Goal: Information Seeking & Learning: Learn about a topic

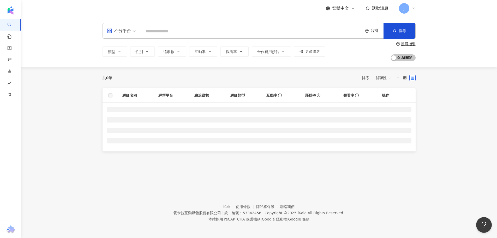
click at [235, 27] on input "search" at bounding box center [252, 31] width 218 height 10
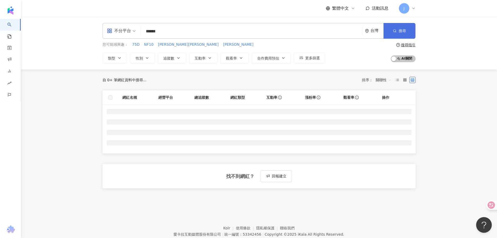
click at [393, 30] on circle "button" at bounding box center [394, 30] width 2 height 2
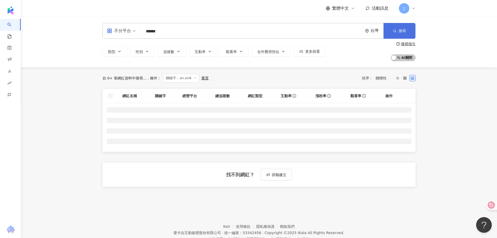
click at [406, 31] on span "搜尋" at bounding box center [402, 31] width 7 height 4
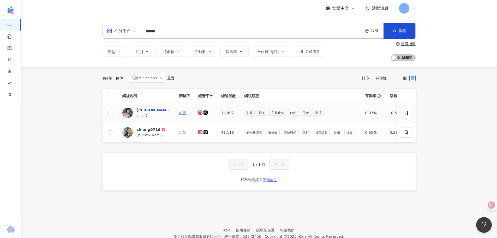
click at [142, 109] on div "Angela" at bounding box center [154, 109] width 34 height 5
click at [194, 33] on input "******" at bounding box center [252, 31] width 218 height 10
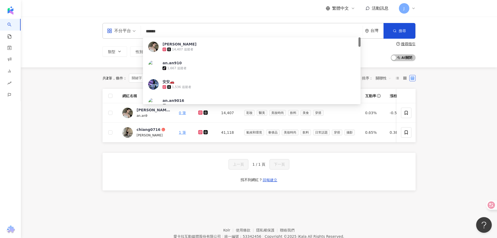
click at [194, 33] on input "******" at bounding box center [252, 31] width 218 height 10
type input "*"
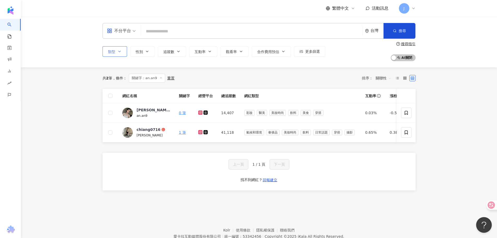
click at [113, 51] on span "類型" at bounding box center [111, 52] width 7 height 4
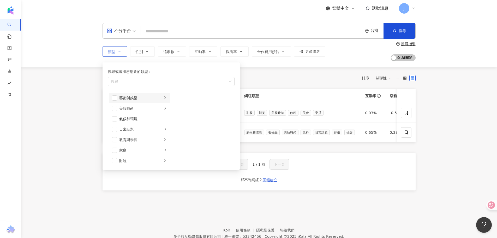
click at [139, 101] on li "藝術與娛樂" at bounding box center [139, 98] width 61 height 10
click at [112, 108] on span "button" at bounding box center [114, 108] width 5 height 5
click at [113, 104] on li "美妝時尚" at bounding box center [139, 108] width 61 height 10
click at [113, 98] on span "button" at bounding box center [114, 97] width 5 height 5
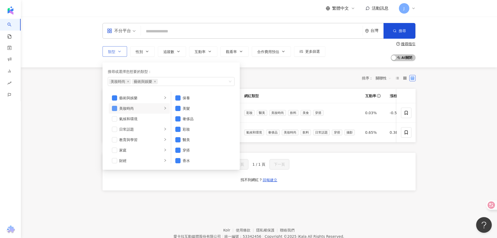
click at [116, 110] on span "button" at bounding box center [114, 108] width 5 height 5
click at [158, 99] on div "藝術與娛樂" at bounding box center [140, 98] width 43 height 6
click at [176, 108] on span "button" at bounding box center [177, 108] width 5 height 5
drag, startPoint x: 177, startPoint y: 118, endPoint x: 176, endPoint y: 126, distance: 7.6
click at [176, 119] on span "button" at bounding box center [177, 118] width 5 height 5
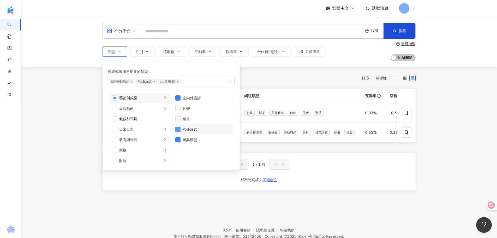
click at [177, 128] on span "button" at bounding box center [177, 129] width 5 height 5
click at [178, 138] on span "button" at bounding box center [177, 139] width 5 height 5
click at [159, 107] on li "美妝時尚" at bounding box center [139, 108] width 61 height 10
click at [197, 116] on div "奢侈品" at bounding box center [207, 119] width 48 height 6
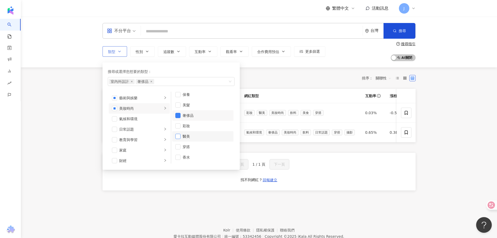
click at [177, 136] on span "button" at bounding box center [177, 136] width 5 height 5
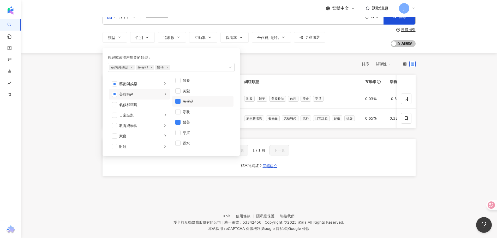
scroll to position [27, 0]
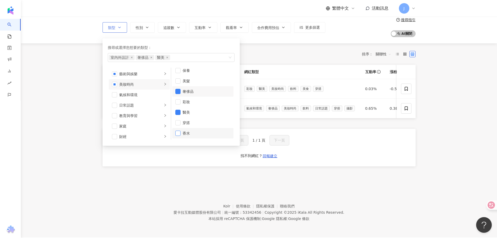
click at [178, 131] on span "button" at bounding box center [177, 132] width 5 height 5
click at [144, 87] on div "教育與學習" at bounding box center [140, 90] width 43 height 6
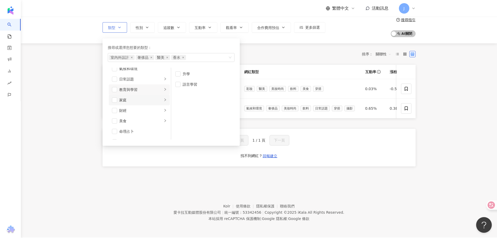
click at [145, 97] on div "家庭" at bounding box center [140, 100] width 43 height 6
click at [179, 83] on span "button" at bounding box center [177, 84] width 5 height 5
click at [148, 76] on div "日常話題" at bounding box center [140, 79] width 43 height 6
click at [178, 92] on span "button" at bounding box center [177, 94] width 5 height 5
click at [155, 107] on div "財經" at bounding box center [140, 110] width 43 height 6
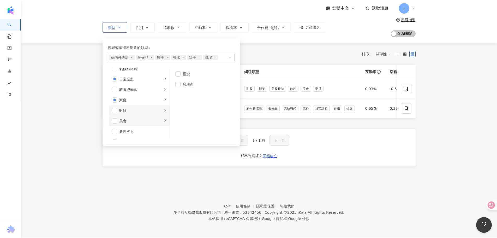
click at [155, 122] on li "美食" at bounding box center [139, 121] width 61 height 10
click at [150, 107] on li "命理占卜" at bounding box center [139, 105] width 61 height 10
click at [152, 117] on div "遊戲" at bounding box center [140, 119] width 43 height 6
click at [142, 109] on li "命理占卜" at bounding box center [139, 109] width 61 height 10
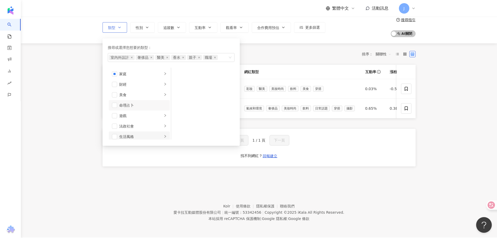
click at [137, 131] on li "生活風格" at bounding box center [139, 136] width 61 height 10
click at [138, 134] on li "生活風格" at bounding box center [139, 134] width 61 height 10
click at [131, 139] on li "影視娛樂" at bounding box center [139, 144] width 61 height 10
click at [142, 121] on div "生活風格" at bounding box center [140, 124] width 43 height 6
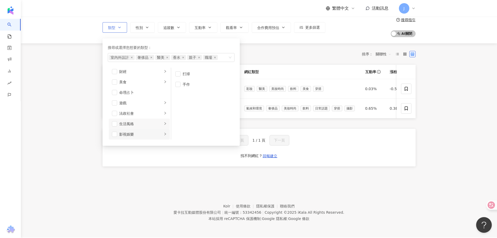
click at [143, 131] on div "影視娛樂" at bounding box center [140, 134] width 43 height 6
click at [138, 120] on div "旅遊" at bounding box center [140, 123] width 43 height 6
click at [221, 181] on footer "Kolr 使用條款 隱私權保護 聯絡我們 愛卡拉互動媒體股份有限公司 | 統一編號：53342456 | Copyright © 2025 iKala All…" at bounding box center [259, 208] width 476 height 58
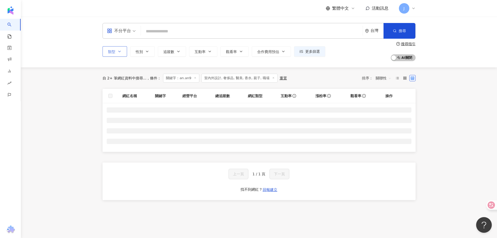
click at [122, 53] on button "類型" at bounding box center [115, 51] width 25 height 10
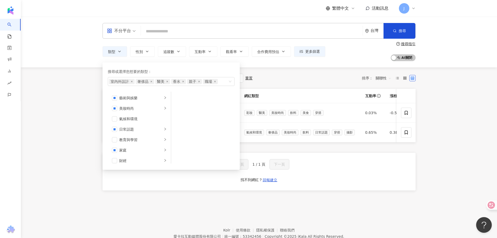
click at [57, 64] on div "不分平台 台灣 搜尋 38e87cbf-6cd9-44f7-97fb-9cb4e0618734 Angela 14,407 追蹤者 an.an910 tikt…" at bounding box center [259, 42] width 476 height 51
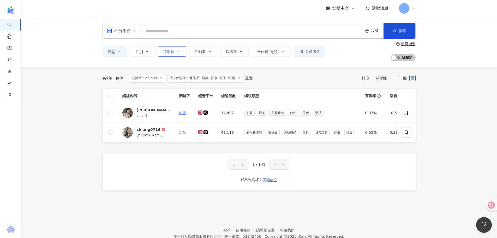
click at [176, 55] on button "追蹤數" at bounding box center [172, 51] width 28 height 10
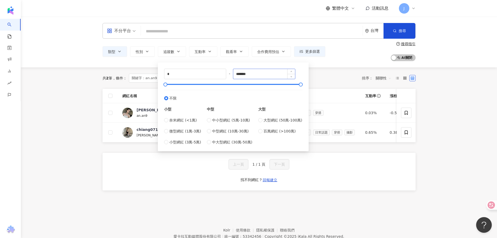
drag, startPoint x: 278, startPoint y: 79, endPoint x: 276, endPoint y: 74, distance: 5.9
click at [277, 77] on div "* - ******* 不限 小型 奈米網紅 (<1萬) 微型網紅 (1萬-3萬) 小型網紅 (3萬-5萬) 中型 中小型網紅 (5萬-10萬) 中型網紅 (…" at bounding box center [233, 107] width 138 height 76
drag, startPoint x: 276, startPoint y: 74, endPoint x: 211, endPoint y: 68, distance: 65.2
click at [211, 68] on div "* - ******* 不限 小型 奈米網紅 (<1萬) 微型網紅 (1萬-3萬) 小型網紅 (3萬-5萬) 中型 中小型網紅 (5萬-10萬) 中型網紅 (…" at bounding box center [233, 106] width 145 height 82
click at [181, 123] on span "奈米網紅 (<1萬)" at bounding box center [183, 120] width 28 height 6
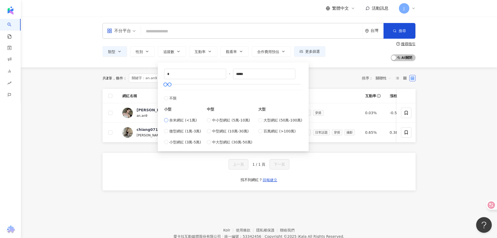
type input "****"
click at [181, 126] on div "奈米網紅 (<1萬) 微型網紅 (1萬-3萬) 小型網紅 (3萬-5萬)" at bounding box center [182, 131] width 37 height 28
click at [181, 133] on span "微型網紅 (1萬-3萬)" at bounding box center [185, 131] width 32 height 6
type input "*****"
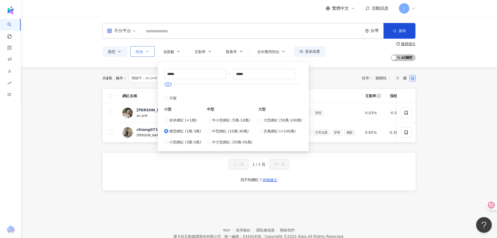
click at [142, 51] on span "性別" at bounding box center [139, 52] width 7 height 4
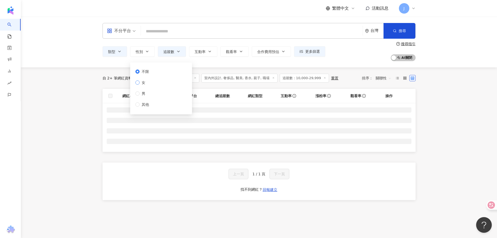
click at [146, 84] on span "女" at bounding box center [144, 83] width 8 height 6
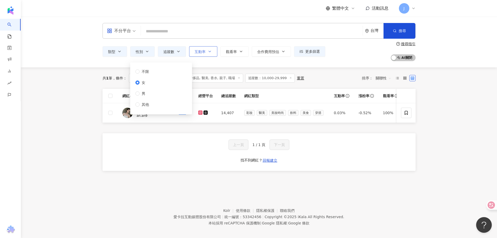
click at [206, 53] on button "互動率" at bounding box center [203, 51] width 28 height 10
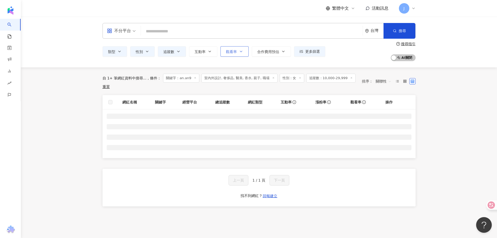
click at [242, 50] on icon "button" at bounding box center [241, 51] width 4 height 4
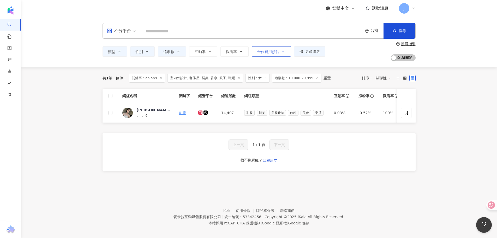
click at [273, 50] on span "合作費用預估" at bounding box center [268, 52] width 22 height 4
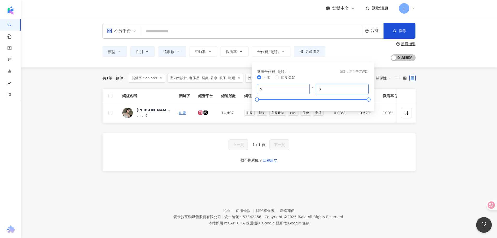
drag, startPoint x: 347, startPoint y: 90, endPoint x: 307, endPoint y: 90, distance: 39.7
click at [307, 90] on div "$ * - $ *******" at bounding box center [313, 89] width 112 height 10
click at [335, 50] on div "類型 性別 追蹤數 互動率 觀看率 合作費用預估 更多篩選 ***** - ***** 不限 小型 奈米網紅 (<1萬) 微型網紅 (1萬-3萬) 小型網紅 …" at bounding box center [259, 51] width 313 height 19
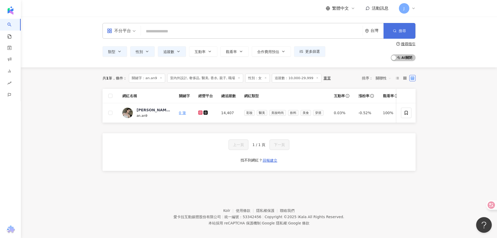
click at [407, 31] on button "搜尋" at bounding box center [399, 31] width 32 height 16
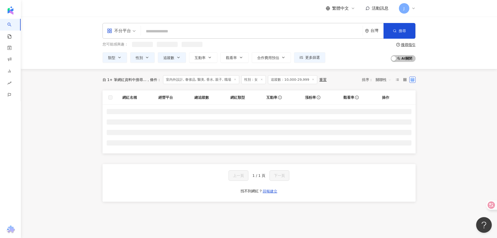
click at [432, 130] on main "不分平台 台灣 搜尋 38e87cbf-6cd9-44f7-97fb-9cb4e0618734 Angela 14,407 追蹤者 an.an910 tikt…" at bounding box center [259, 116] width 476 height 198
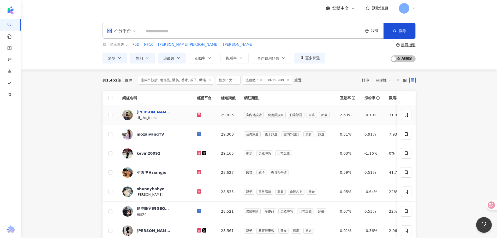
click at [154, 112] on div "Silvia Cheng" at bounding box center [154, 111] width 34 height 5
click at [157, 134] on div "mozaiyangTV" at bounding box center [151, 133] width 28 height 5
click at [124, 33] on div "不分平台" at bounding box center [119, 31] width 24 height 8
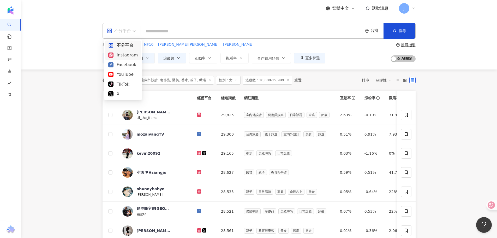
click at [127, 55] on div "Instagram" at bounding box center [122, 55] width 29 height 7
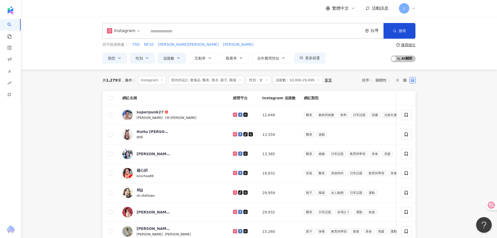
click at [468, 176] on main "Instagram 台灣 搜尋 38e87cbf-6cd9-44f7-97fb-9cb4e0618734 Angela 14,407 追蹤者 an.an910…" at bounding box center [259, 208] width 476 height 383
click at [165, 119] on span "I'M 李佩佩 PENNY" at bounding box center [181, 118] width 32 height 4
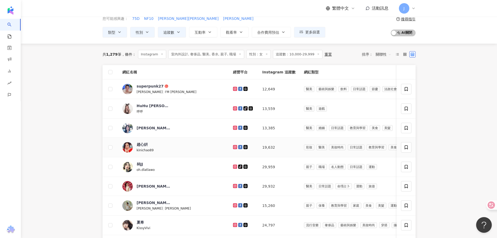
scroll to position [26, 0]
click at [175, 128] on div "Vina 薇娜" at bounding box center [173, 127] width 103 height 10
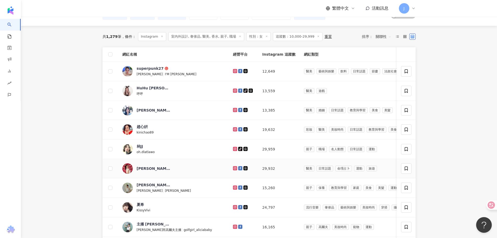
scroll to position [52, 0]
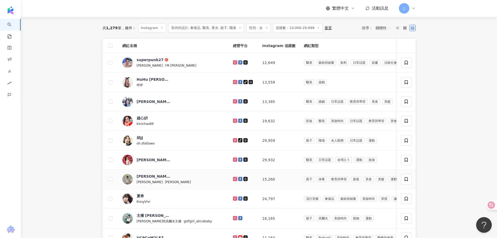
click at [182, 184] on div "許岑葦 Haley 許岑葦 | Haley" at bounding box center [173, 178] width 103 height 11
click at [188, 138] on div "林JJ oh.dlatlawo" at bounding box center [173, 140] width 103 height 11
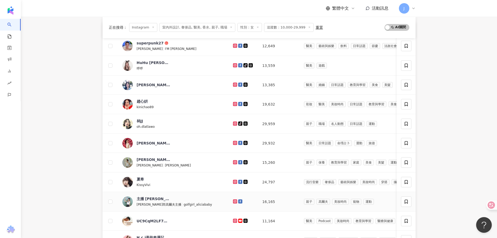
scroll to position [78, 0]
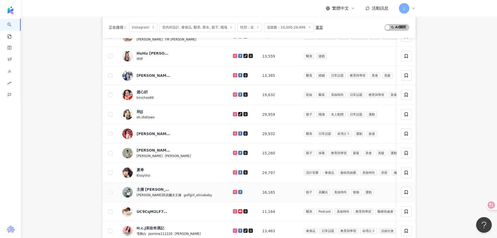
click at [204, 194] on div "主播 邱薇而 邱薇而高爾夫主播 | golfgirl_aliciababy" at bounding box center [173, 192] width 103 height 11
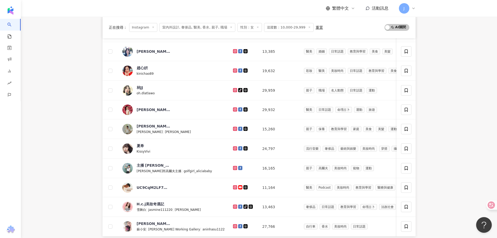
scroll to position [130, 0]
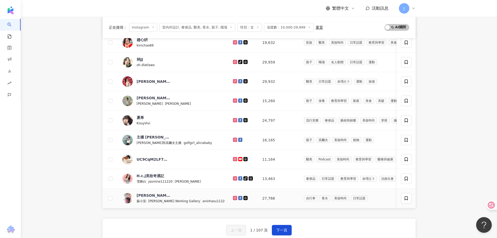
click at [206, 195] on div "蘇小安 Aninha’s Working Gallery 蘇小安 | Aninha’s Working Gallery | aninhasu1122" at bounding box center [181, 198] width 88 height 11
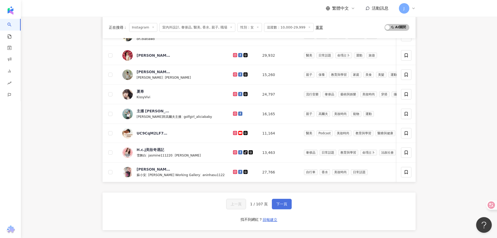
click at [276, 206] on span "下一頁" at bounding box center [281, 204] width 11 height 4
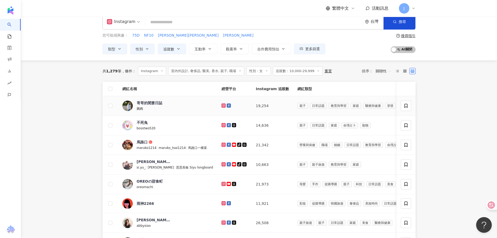
scroll to position [0, 0]
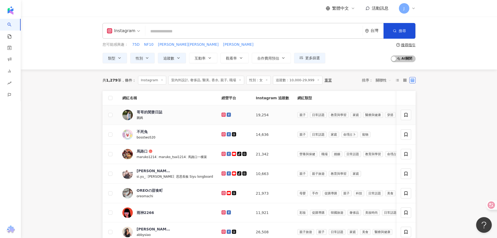
click at [175, 114] on div "哥哥的閒妻日誌 圓媽" at bounding box center [167, 114] width 91 height 11
drag, startPoint x: 186, startPoint y: 160, endPoint x: 259, endPoint y: 93, distance: 99.3
click at [186, 160] on td "馬路口 maruko1214 | maruko_tsai1214 | 馬路口一棵菜" at bounding box center [167, 154] width 99 height 20
click at [184, 146] on td "馬路口 maruko1214 | maruko_tsai1214 | 馬路口一棵菜" at bounding box center [167, 154] width 99 height 20
click at [144, 149] on div "馬路口" at bounding box center [142, 150] width 11 height 5
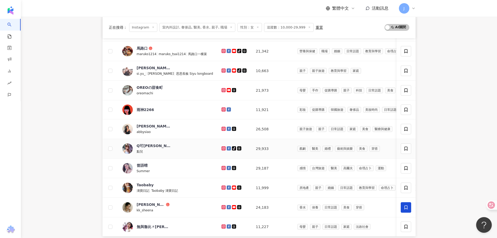
scroll to position [104, 0]
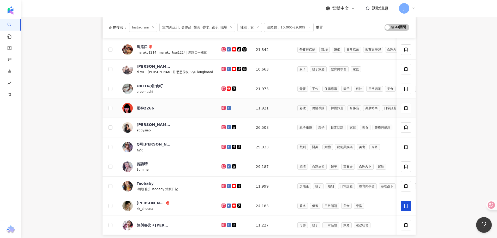
click at [222, 107] on icon at bounding box center [223, 107] width 3 height 3
click at [222, 128] on icon at bounding box center [223, 127] width 2 height 2
click at [222, 147] on icon at bounding box center [223, 146] width 3 height 3
click at [223, 166] on icon at bounding box center [223, 166] width 1 height 1
click at [221, 184] on icon at bounding box center [223, 186] width 4 height 4
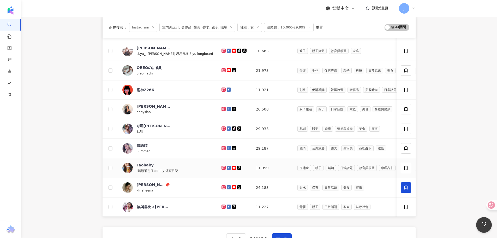
scroll to position [130, 0]
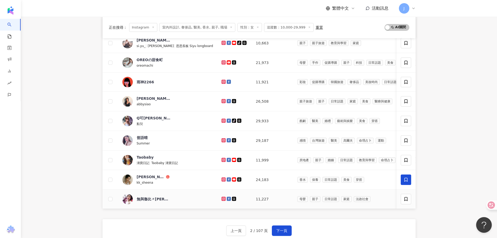
click at [222, 198] on icon at bounding box center [223, 198] width 2 height 2
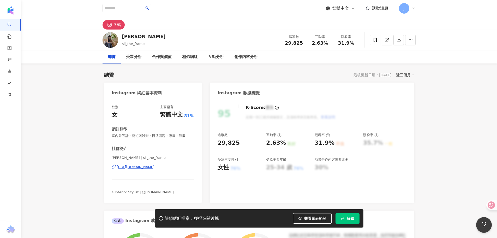
click at [155, 165] on div "https://www.instagram.com/sil_the_frame/" at bounding box center [136, 166] width 38 height 5
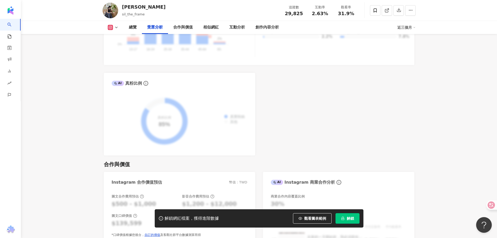
scroll to position [626, 0]
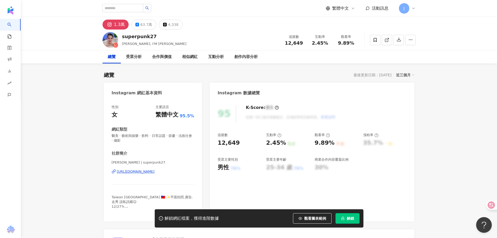
click at [149, 175] on div "佩佩 李 | superpunk27 https://www.instagram.com/superpunk27/" at bounding box center [153, 175] width 83 height 31
click at [155, 172] on div "https://www.instagram.com/superpunk27/" at bounding box center [136, 171] width 38 height 5
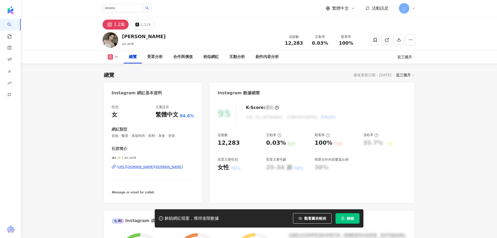
click at [359, 215] on button "解鎖" at bounding box center [347, 218] width 24 height 10
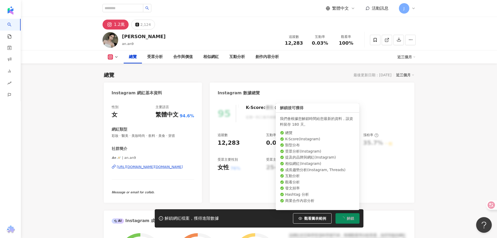
click at [347, 218] on span "解鎖" at bounding box center [350, 218] width 7 height 4
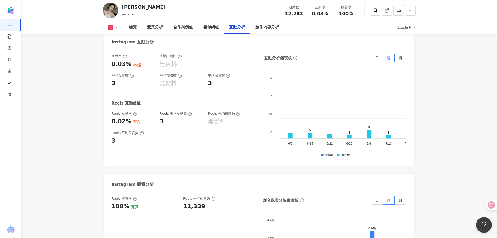
scroll to position [1200, 0]
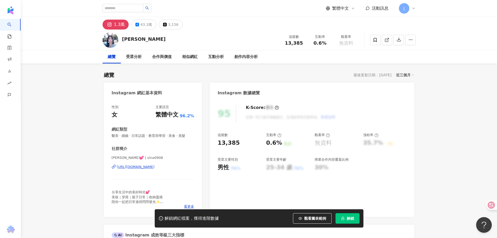
click at [155, 167] on div "[URL][DOMAIN_NAME]" at bounding box center [136, 166] width 38 height 5
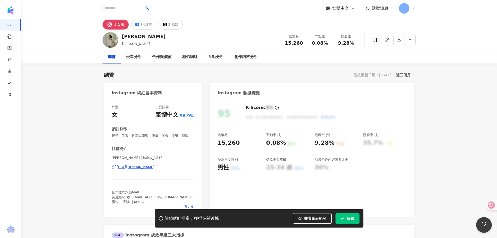
click at [165, 169] on div "[PERSON_NAME] | haley_1218 [URL][DOMAIN_NAME]" at bounding box center [153, 170] width 83 height 31
click at [155, 169] on div "https://www.instagram.com/haley_1218/" at bounding box center [136, 166] width 38 height 5
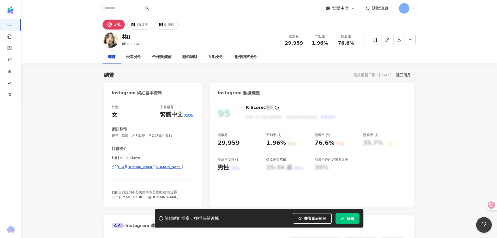
click at [173, 164] on div "https://www.instagram.com/oh.dlatlawo/" at bounding box center [150, 166] width 66 height 5
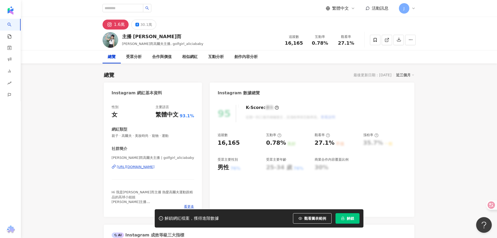
click at [172, 170] on div "邱薇而高爾夫主播 | golfgirl_aliciababy https://www.instagram.com/golfgirl_aliciababy/" at bounding box center [153, 170] width 83 height 31
click at [155, 167] on div "https://www.instagram.com/golfgirl_aliciababy/" at bounding box center [136, 166] width 38 height 5
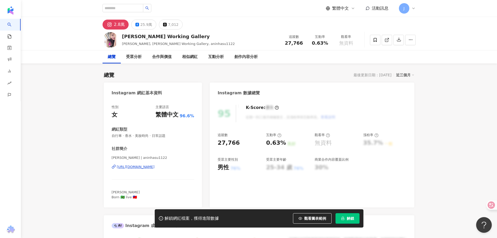
click at [155, 165] on div "https://www.instagram.com/aninhasu1122/" at bounding box center [136, 166] width 38 height 5
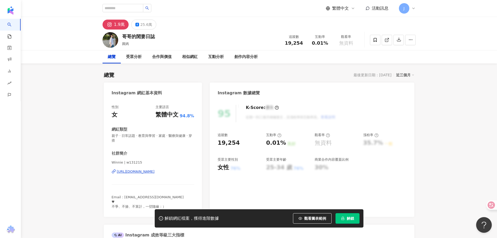
click at [155, 172] on div "[URL][DOMAIN_NAME]" at bounding box center [136, 171] width 38 height 5
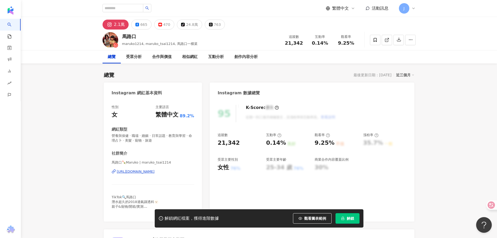
click at [155, 171] on div "[URL][DOMAIN_NAME]" at bounding box center [136, 171] width 38 height 5
